Goal: Information Seeking & Learning: Find specific fact

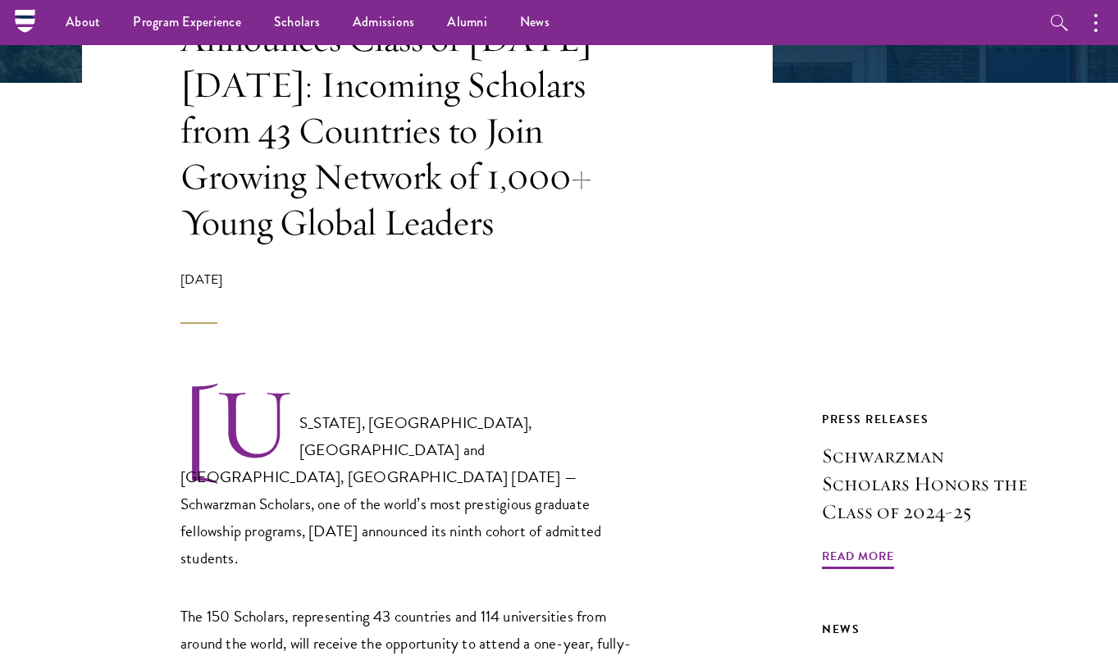
scroll to position [414, 0]
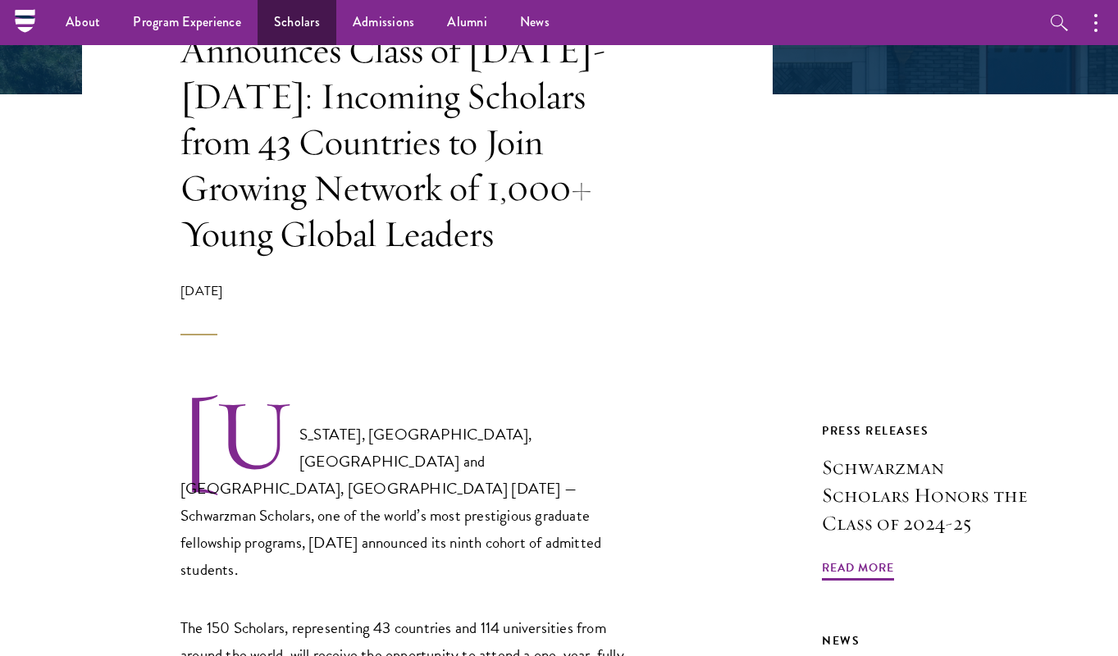
click at [294, 21] on link "Scholars" at bounding box center [297, 22] width 79 height 45
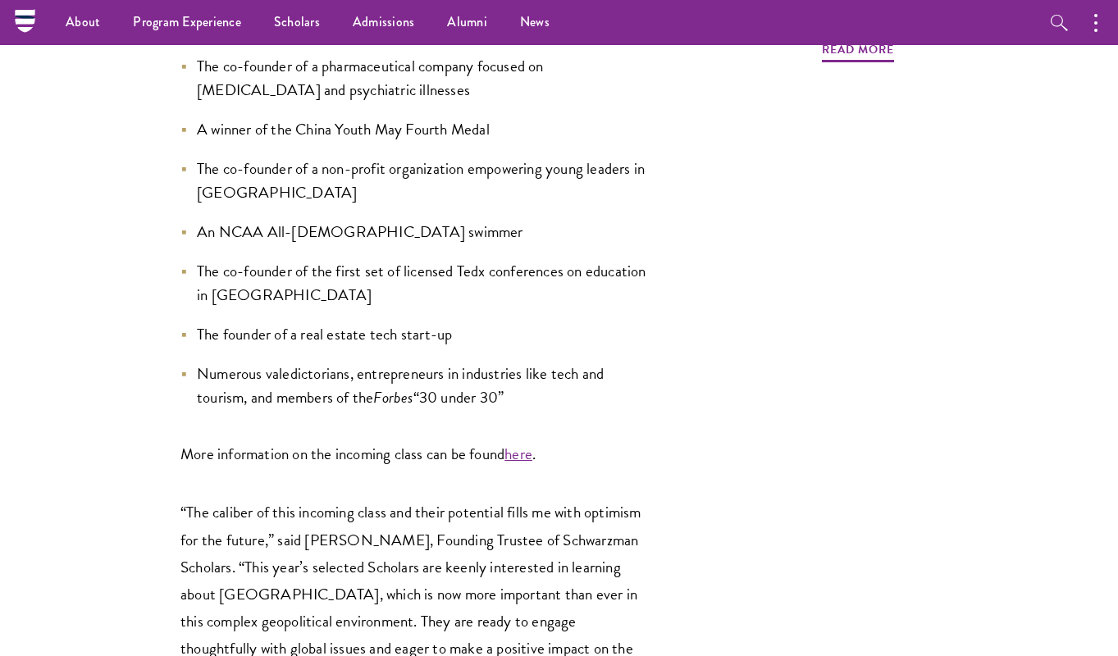
scroll to position [1828, 0]
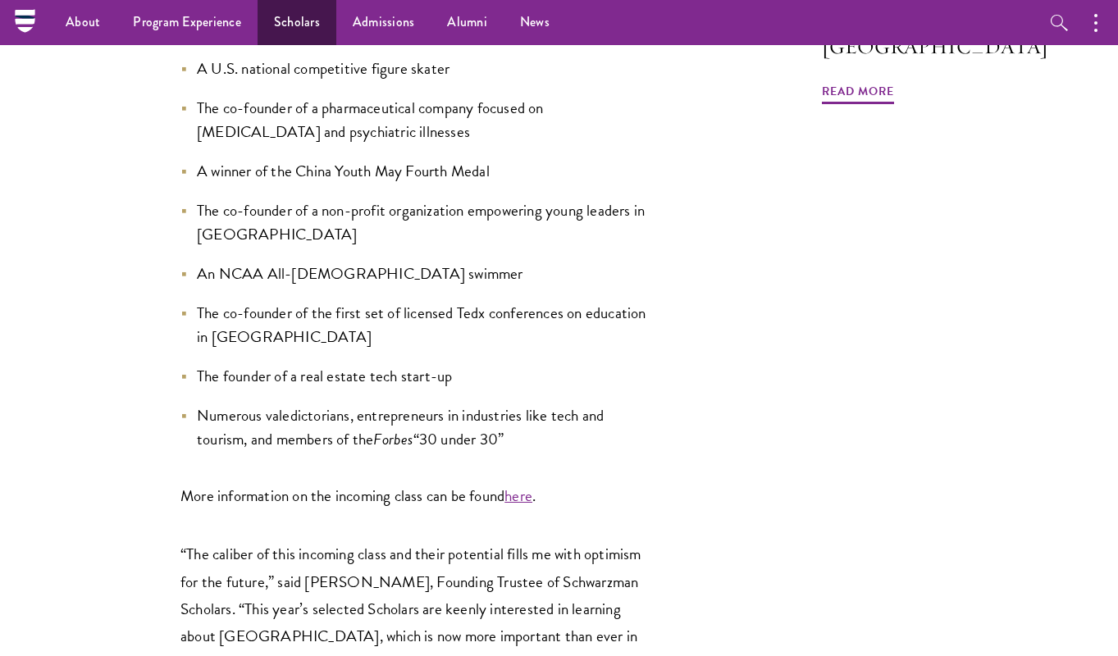
click at [301, 22] on link "Scholars" at bounding box center [297, 22] width 79 height 45
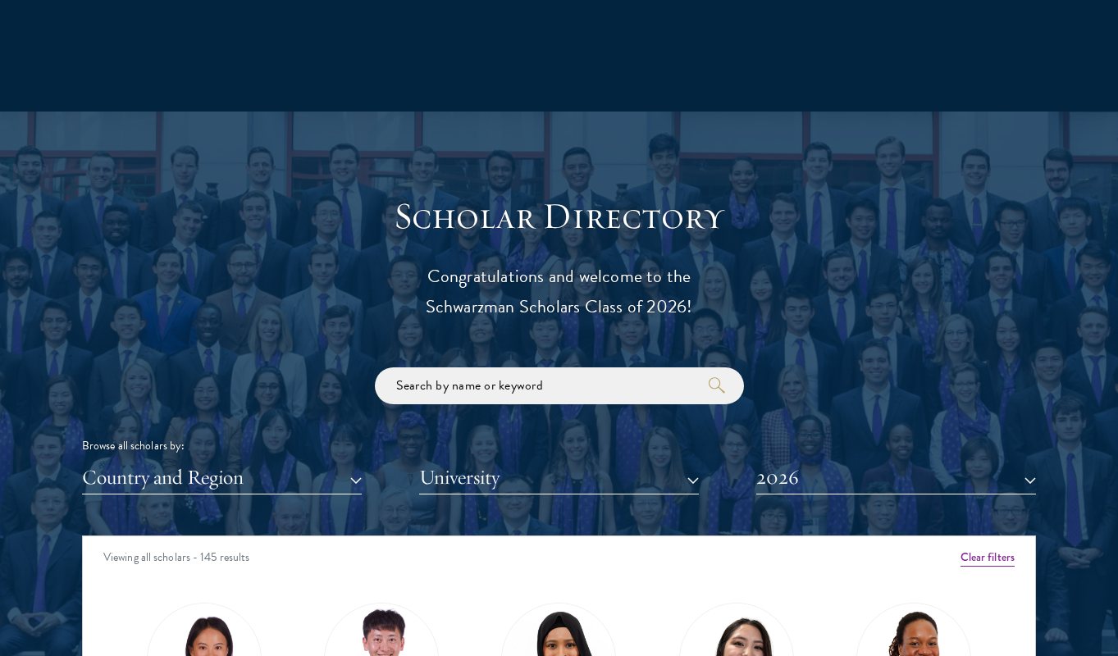
scroll to position [1614, 0]
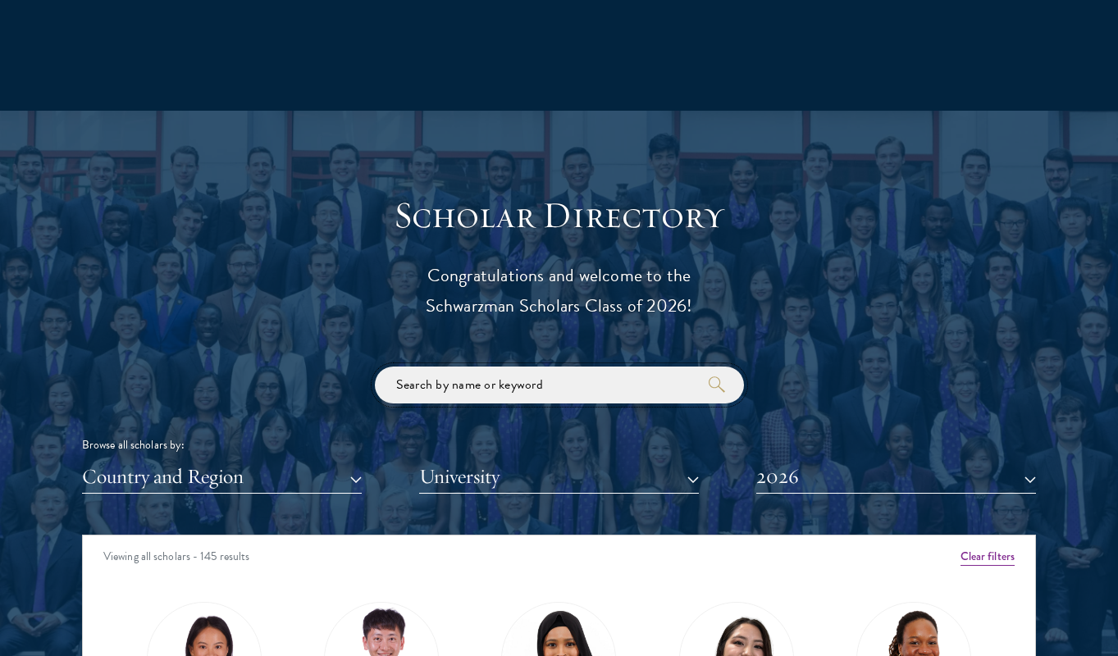
click at [456, 381] on input "search" at bounding box center [559, 385] width 369 height 37
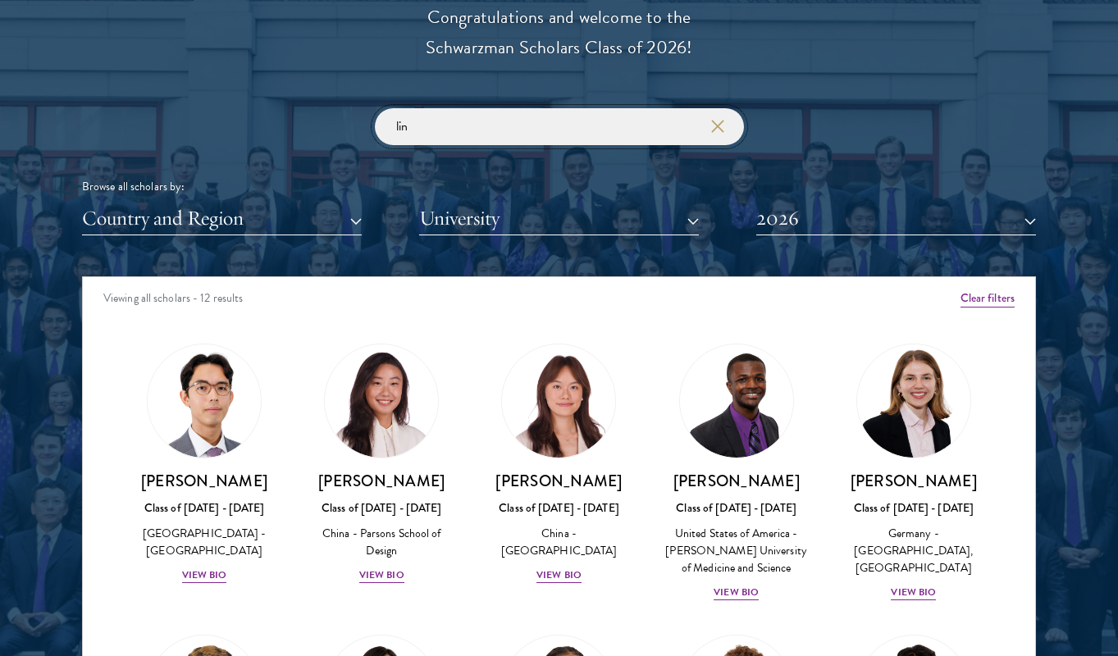
drag, startPoint x: 395, startPoint y: 118, endPoint x: 455, endPoint y: 142, distance: 64.4
click at [399, 119] on input "lin" at bounding box center [559, 126] width 369 height 37
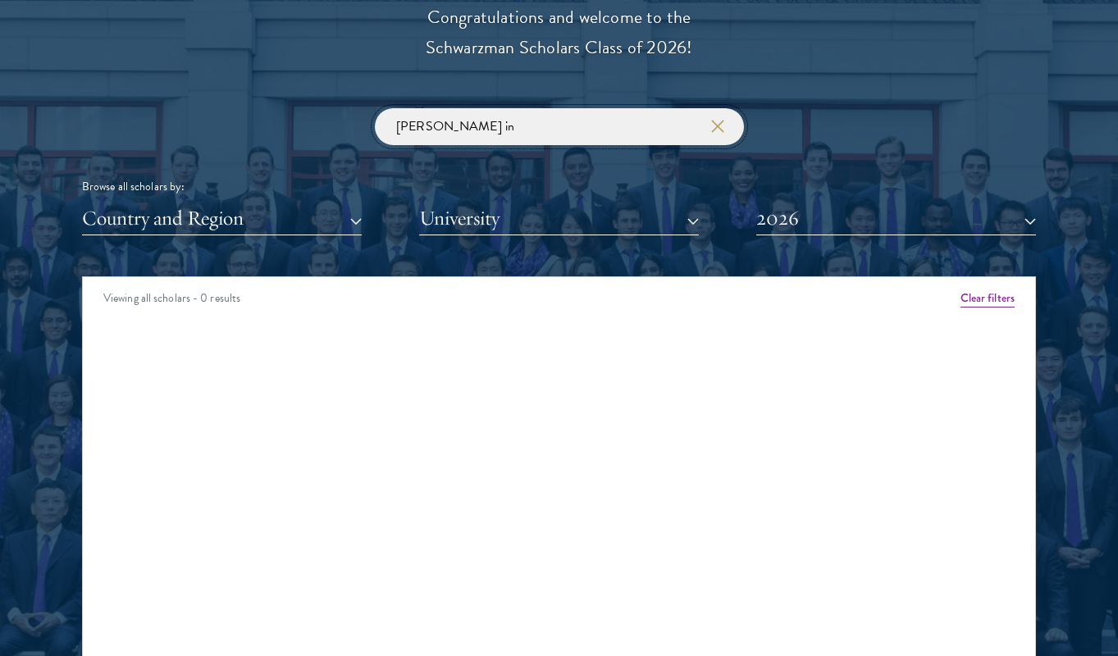
click button "submit" at bounding box center [0, 0] width 0 height 0
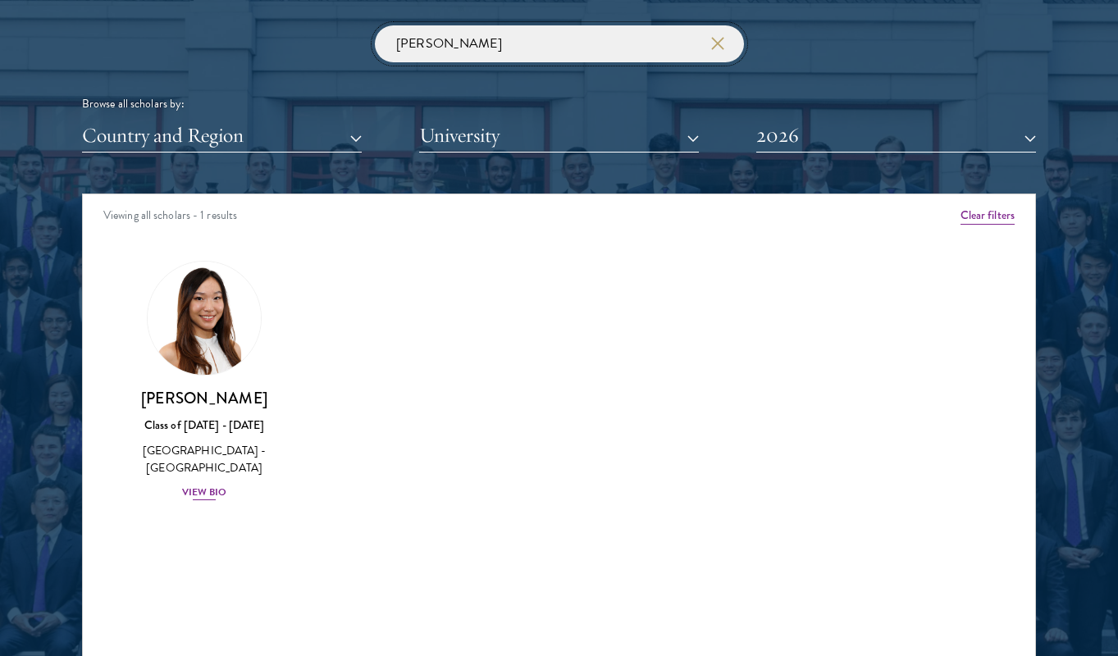
scroll to position [1969, 0]
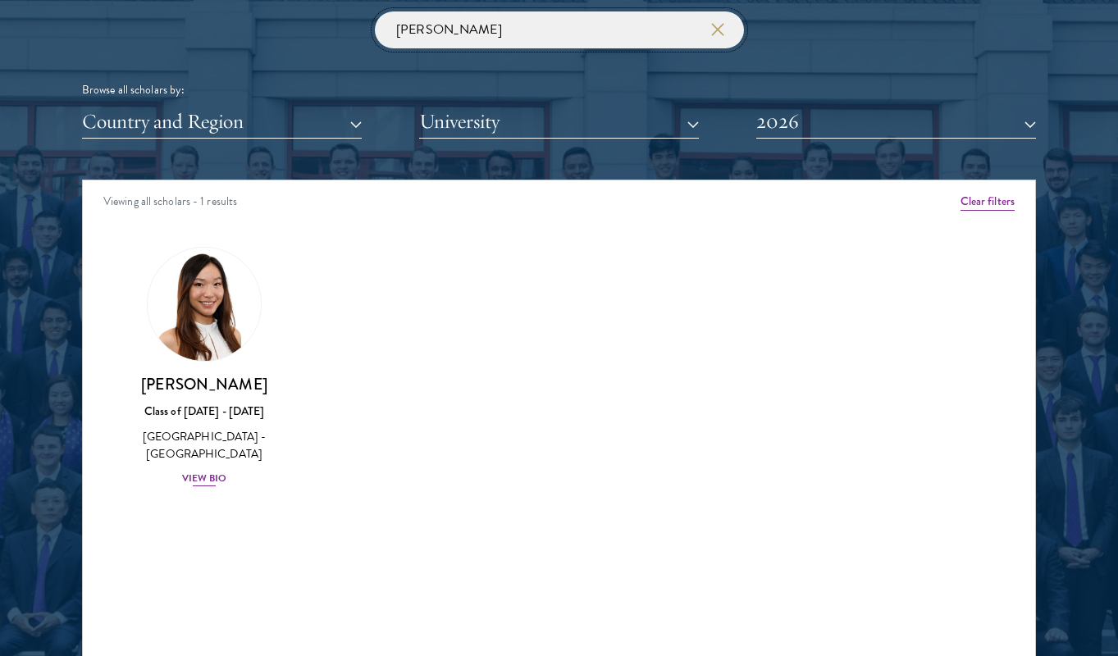
type input "Stephanie lin"
click at [209, 472] on div "View Bio" at bounding box center [204, 479] width 45 height 16
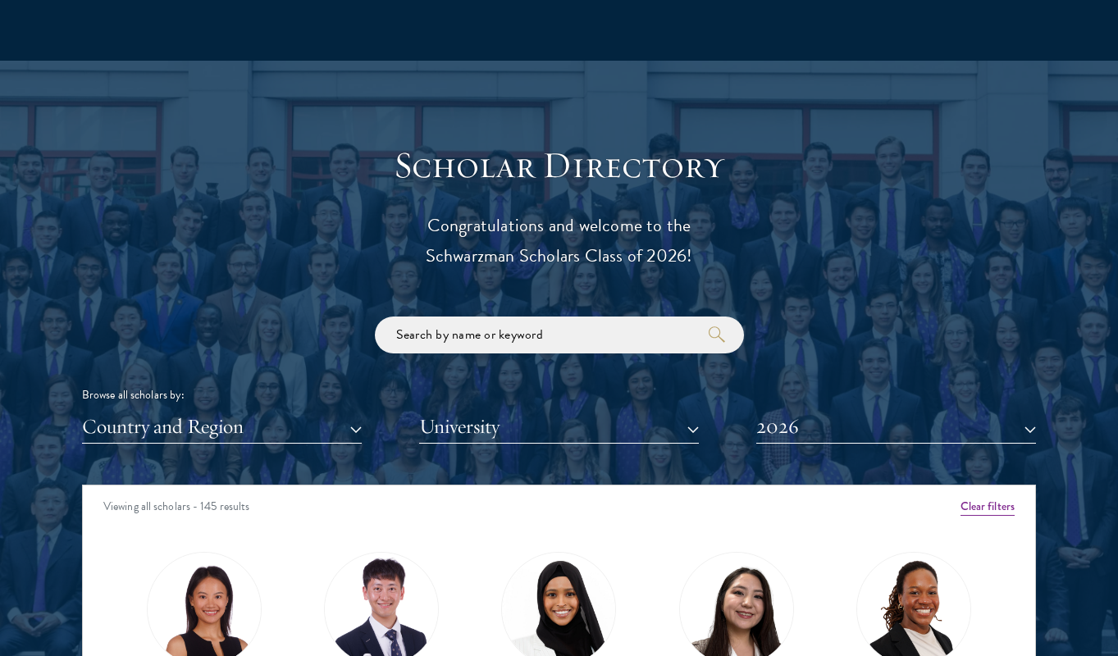
scroll to position [1665, 0]
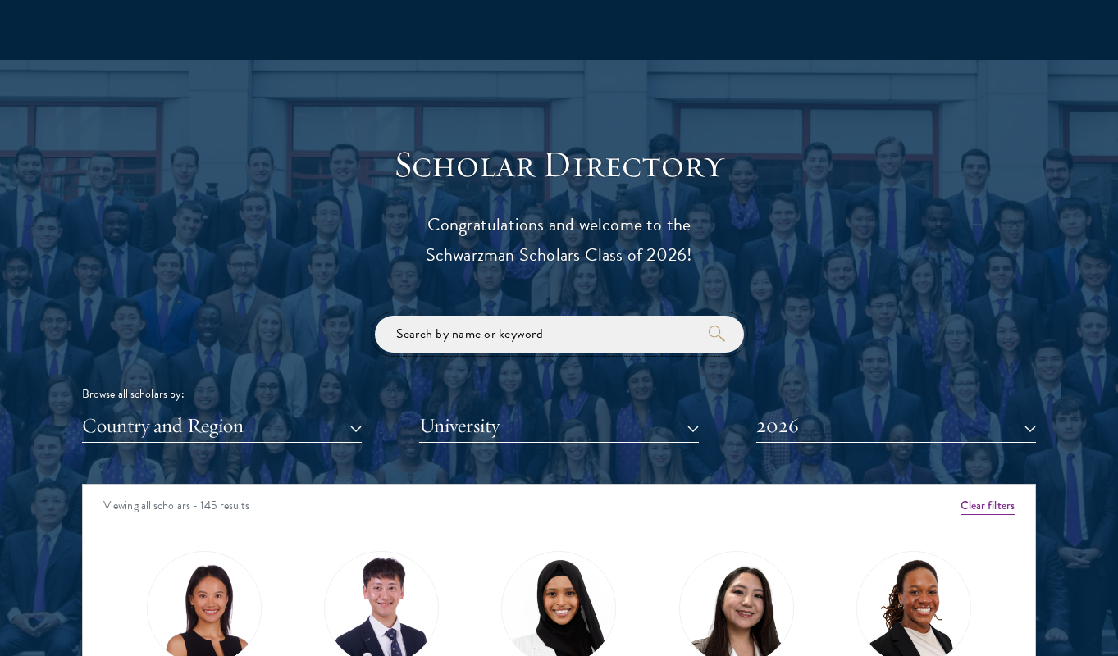
click at [527, 331] on input "search" at bounding box center [559, 334] width 369 height 37
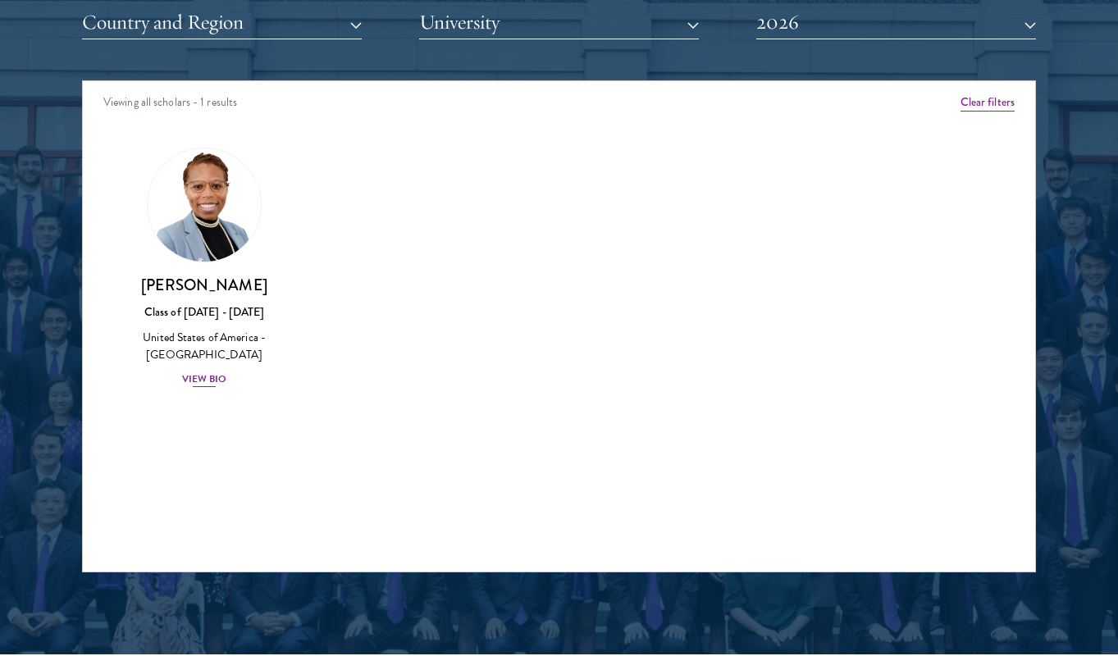
scroll to position [2074, 0]
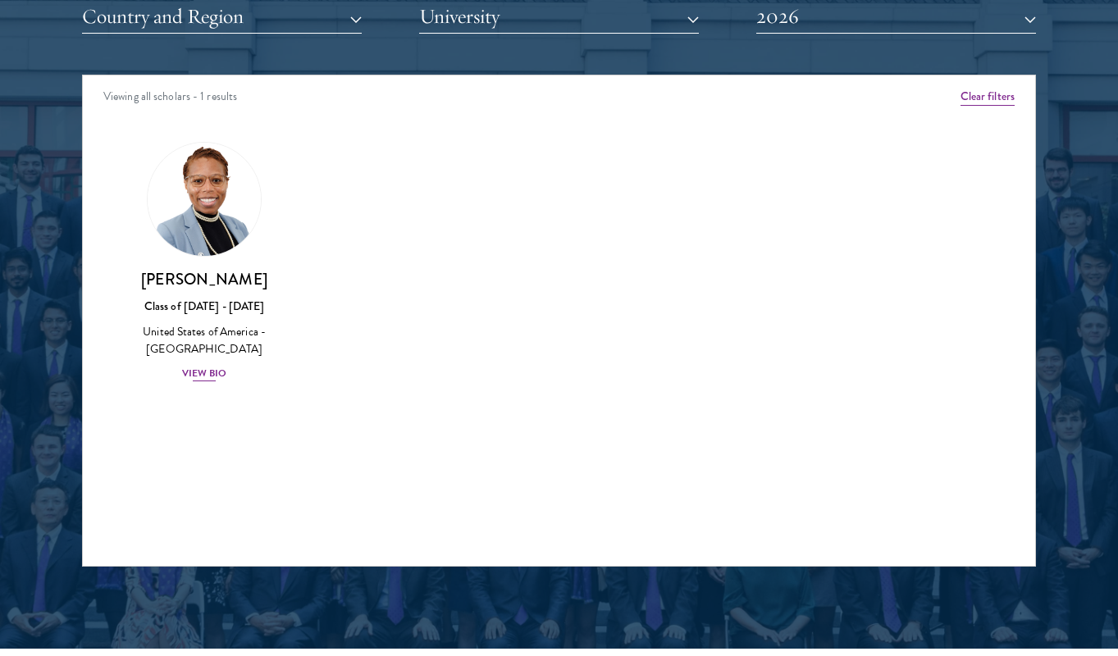
type input "[PERSON_NAME]"
click at [217, 367] on div "View Bio" at bounding box center [204, 374] width 45 height 16
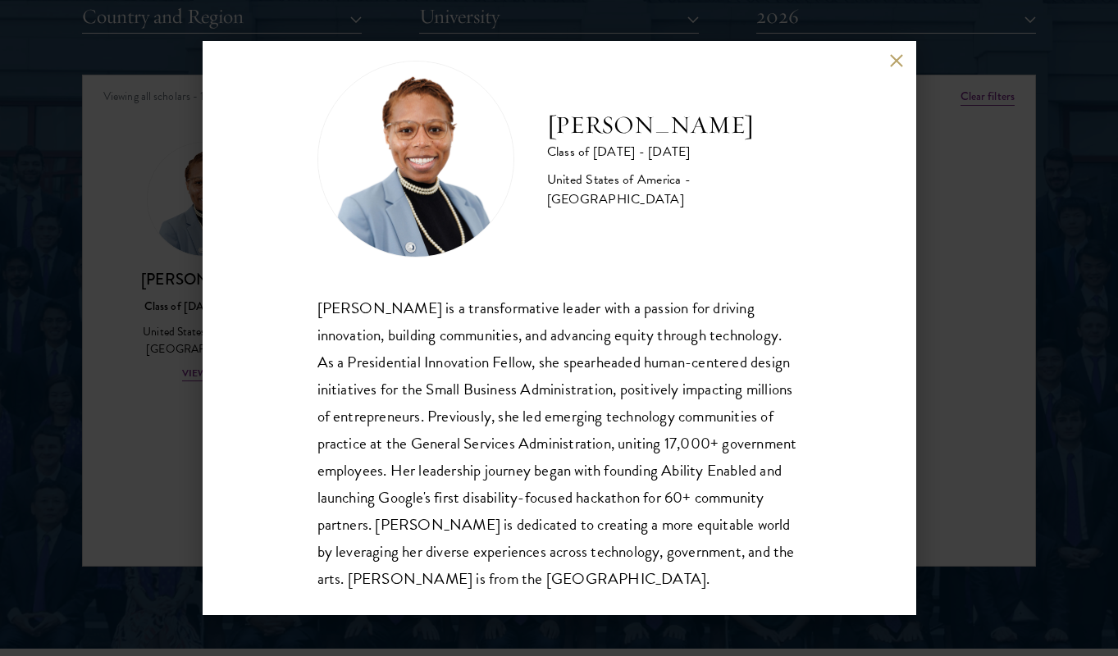
scroll to position [31, 0]
